Goal: Task Accomplishment & Management: Manage account settings

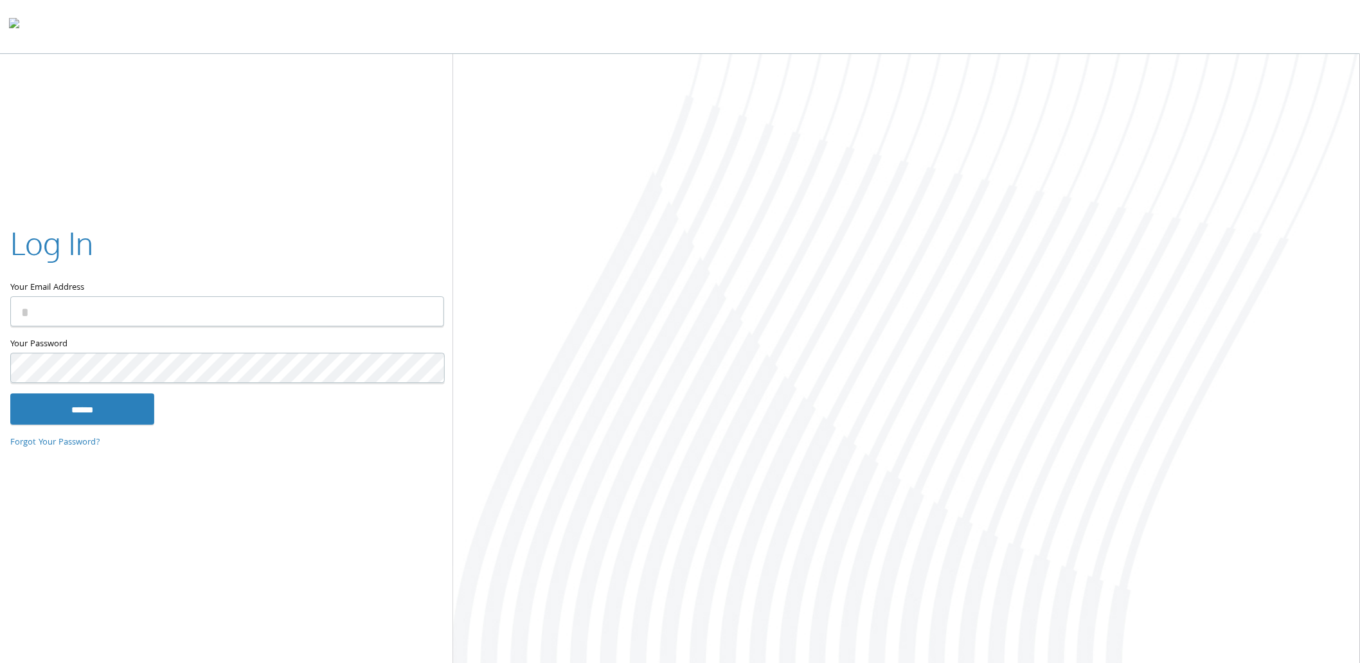
type input "**********"
click at [106, 410] on input "******" at bounding box center [82, 409] width 144 height 31
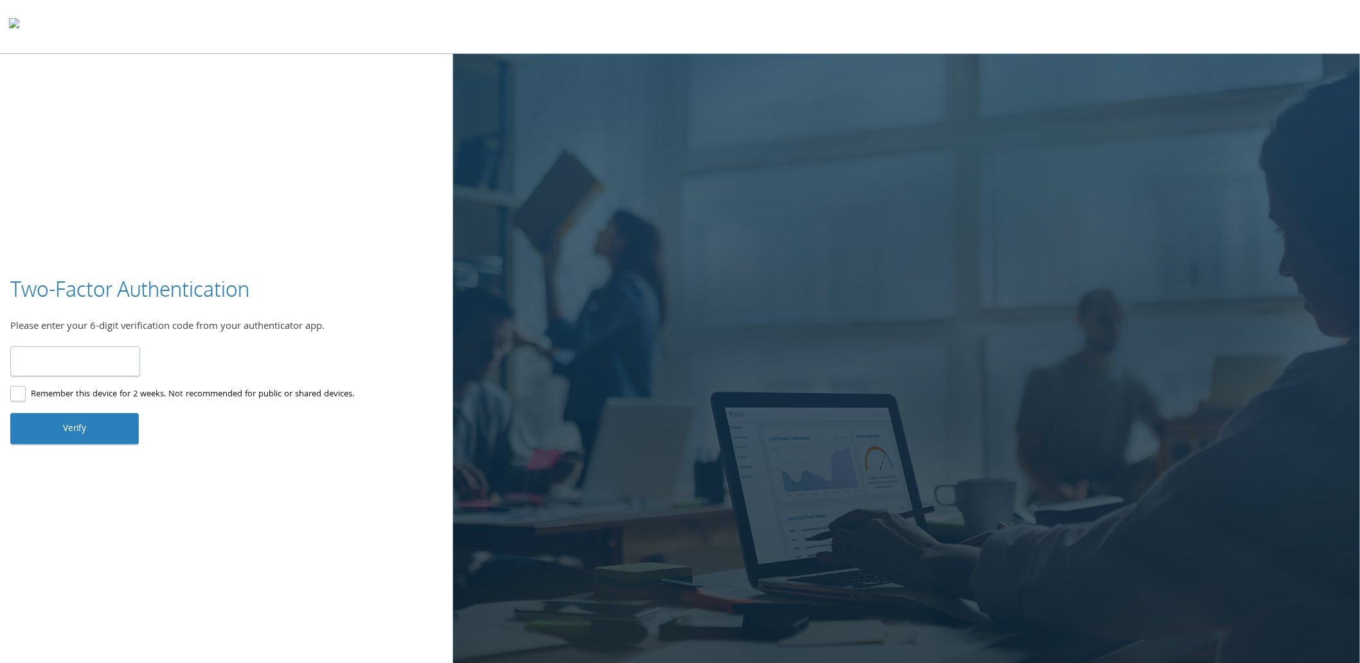
click at [72, 358] on input "number" at bounding box center [75, 361] width 130 height 30
type input "******"
